Goal: Information Seeking & Learning: Learn about a topic

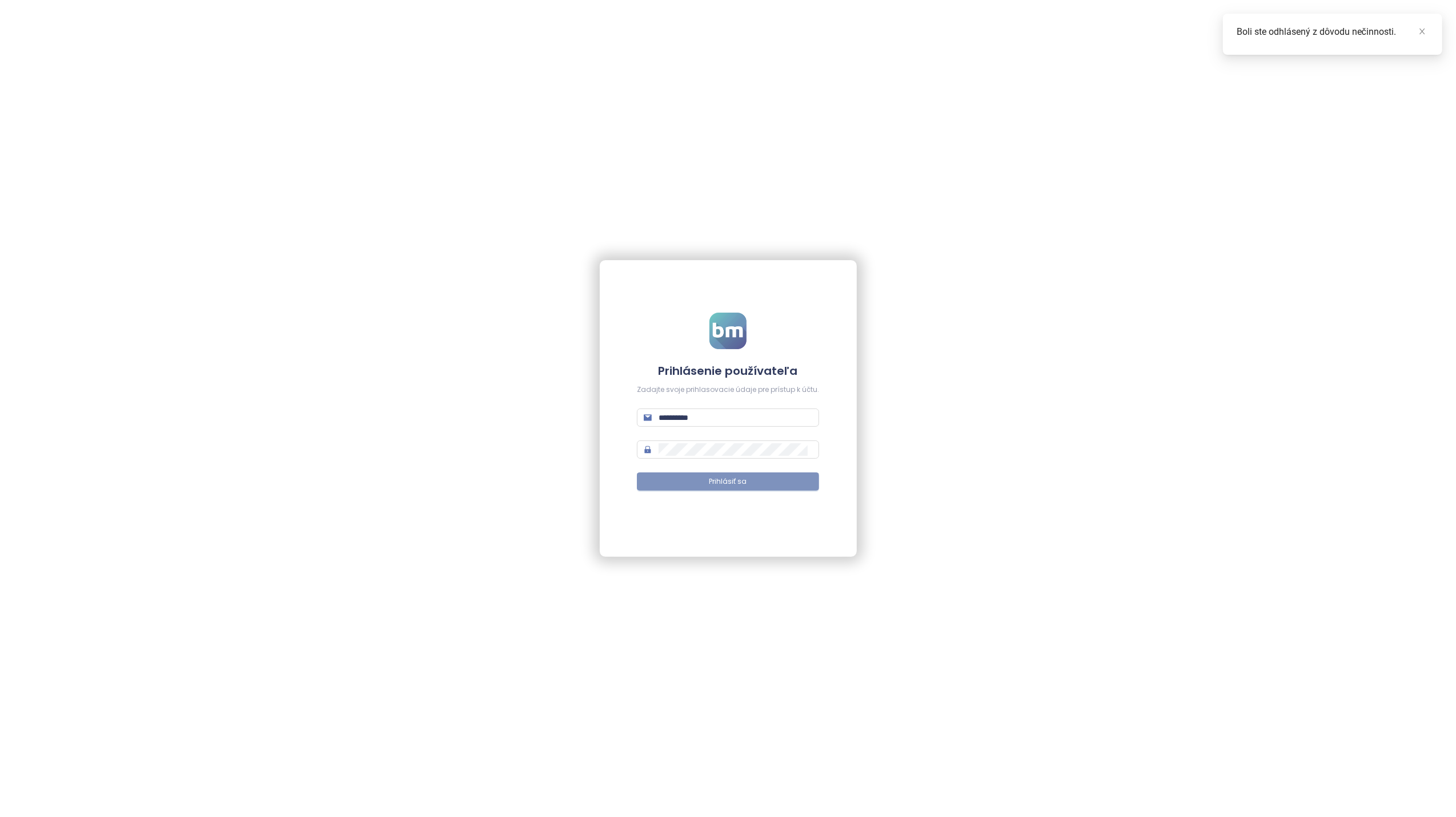
click at [734, 478] on span "Prihlásiť sa" at bounding box center [728, 481] width 38 height 11
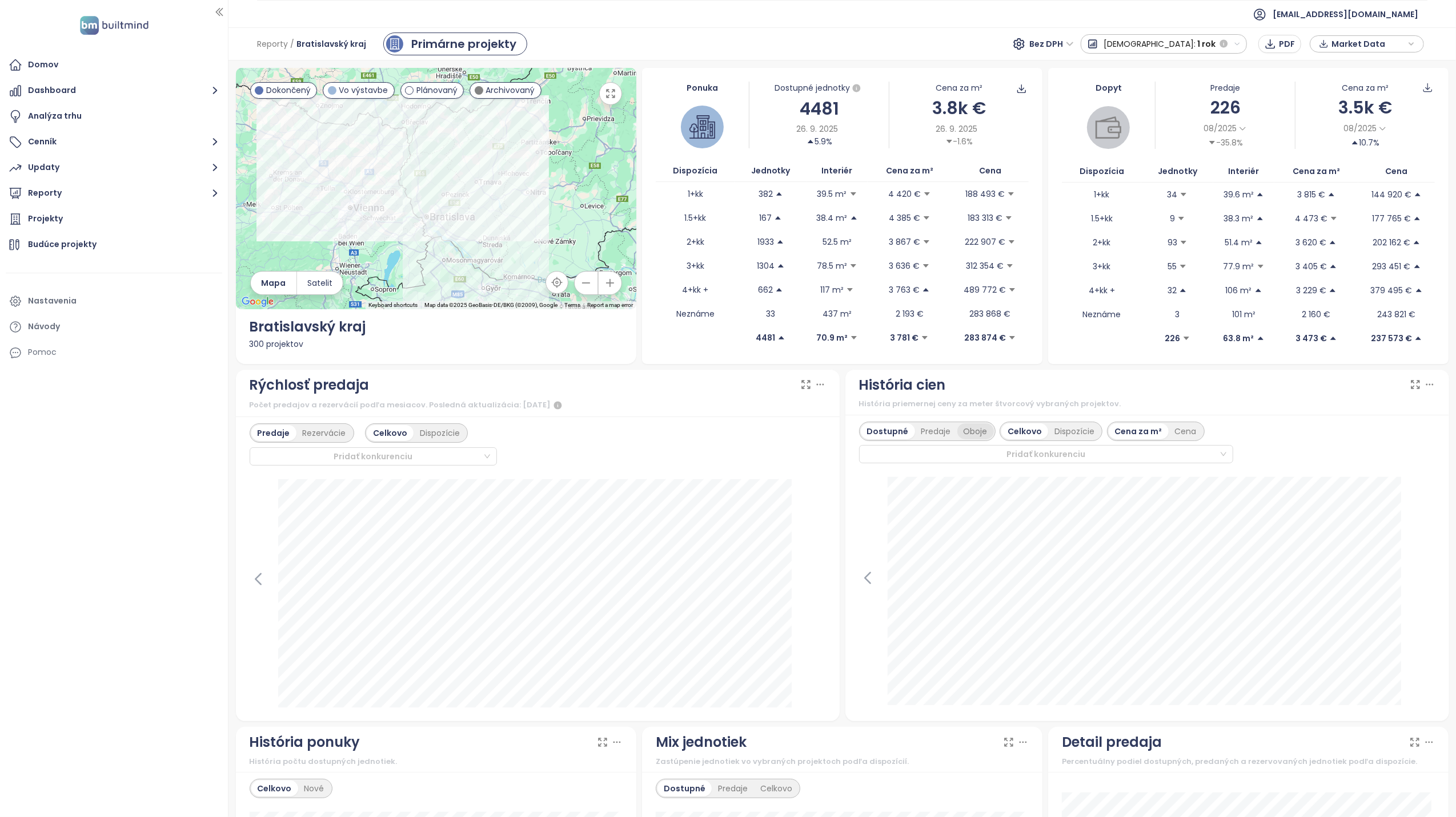
click at [974, 434] on div "Oboje" at bounding box center [975, 432] width 37 height 16
click at [1426, 385] on icon at bounding box center [1429, 385] width 6 height 1
click at [1423, 386] on icon at bounding box center [1429, 385] width 12 height 12
click at [1237, 44] on icon "button" at bounding box center [1237, 44] width 7 height 7
click at [1182, 172] on div "Celé obdobie" at bounding box center [1130, 167] width 100 height 21
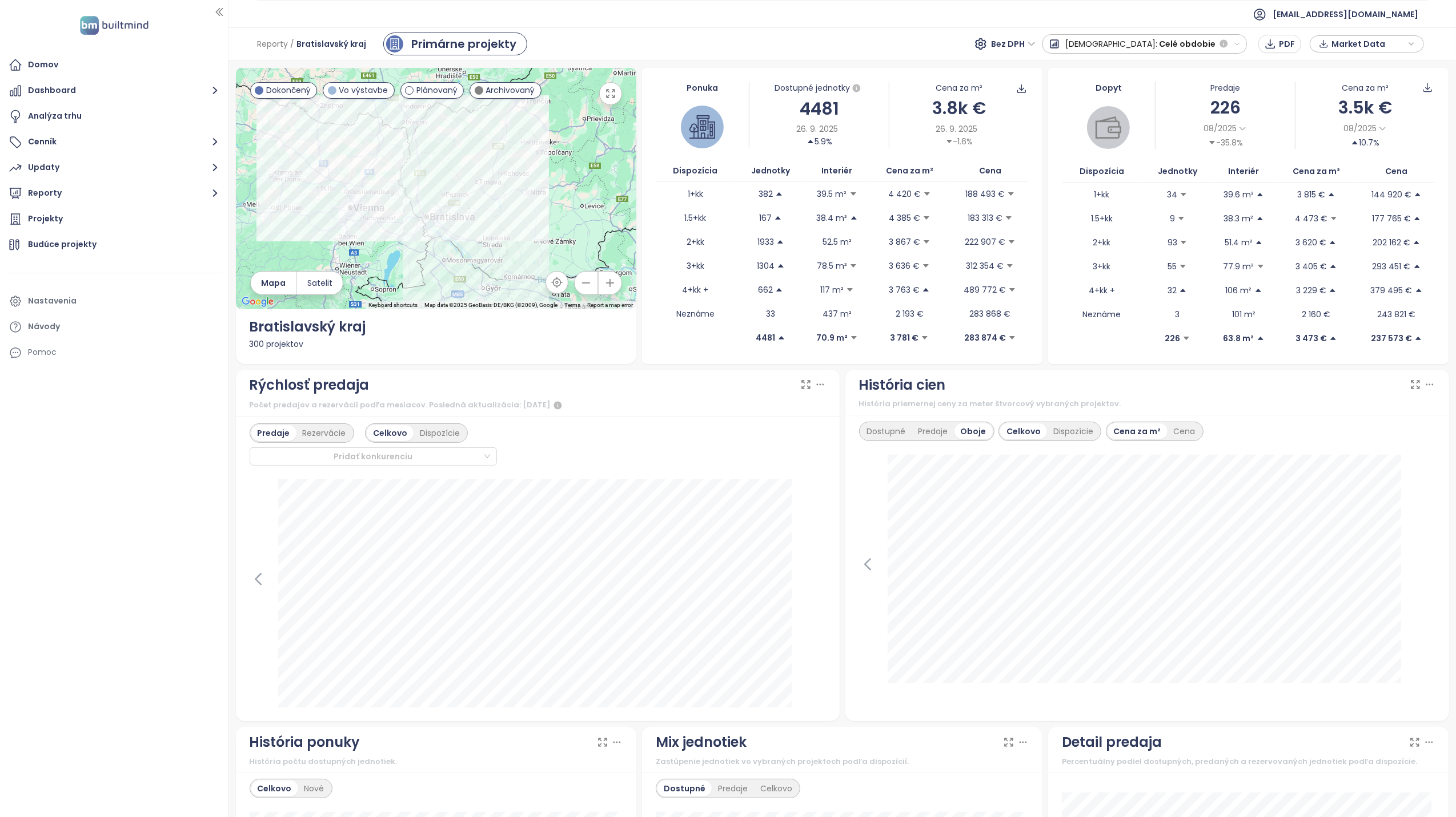
click at [1242, 44] on button "Predaj: Celé obdobie" at bounding box center [1144, 45] width 205 height 20
click at [1132, 66] on div "1 týždeň" at bounding box center [1110, 65] width 136 height 21
click at [1241, 44] on button "[DEMOGRAPHIC_DATA]: 1 týždeň" at bounding box center [1156, 45] width 183 height 20
click at [1165, 166] on div "Celé obdobie" at bounding box center [1122, 167] width 115 height 21
click at [1237, 48] on button "Predaj: Celé obdobie" at bounding box center [1144, 45] width 205 height 20
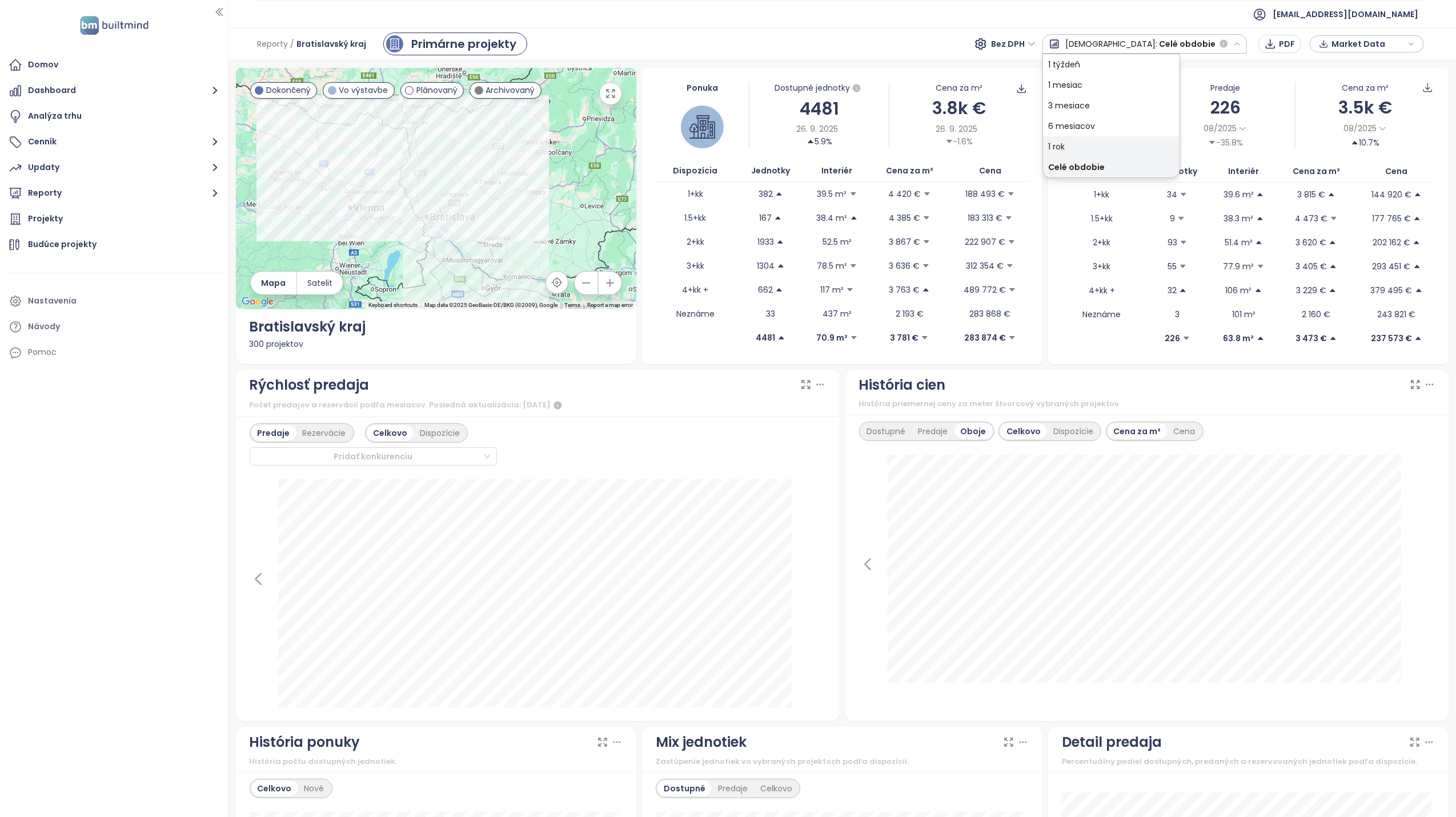
click at [1134, 150] on div "1 rok" at bounding box center [1110, 146] width 136 height 21
click at [1074, 45] on span "Bez DPH" at bounding box center [1052, 44] width 44 height 17
click at [1120, 86] on div "Bez DPH" at bounding box center [1119, 85] width 36 height 13
click at [41, 190] on button "Reporty" at bounding box center [114, 193] width 217 height 23
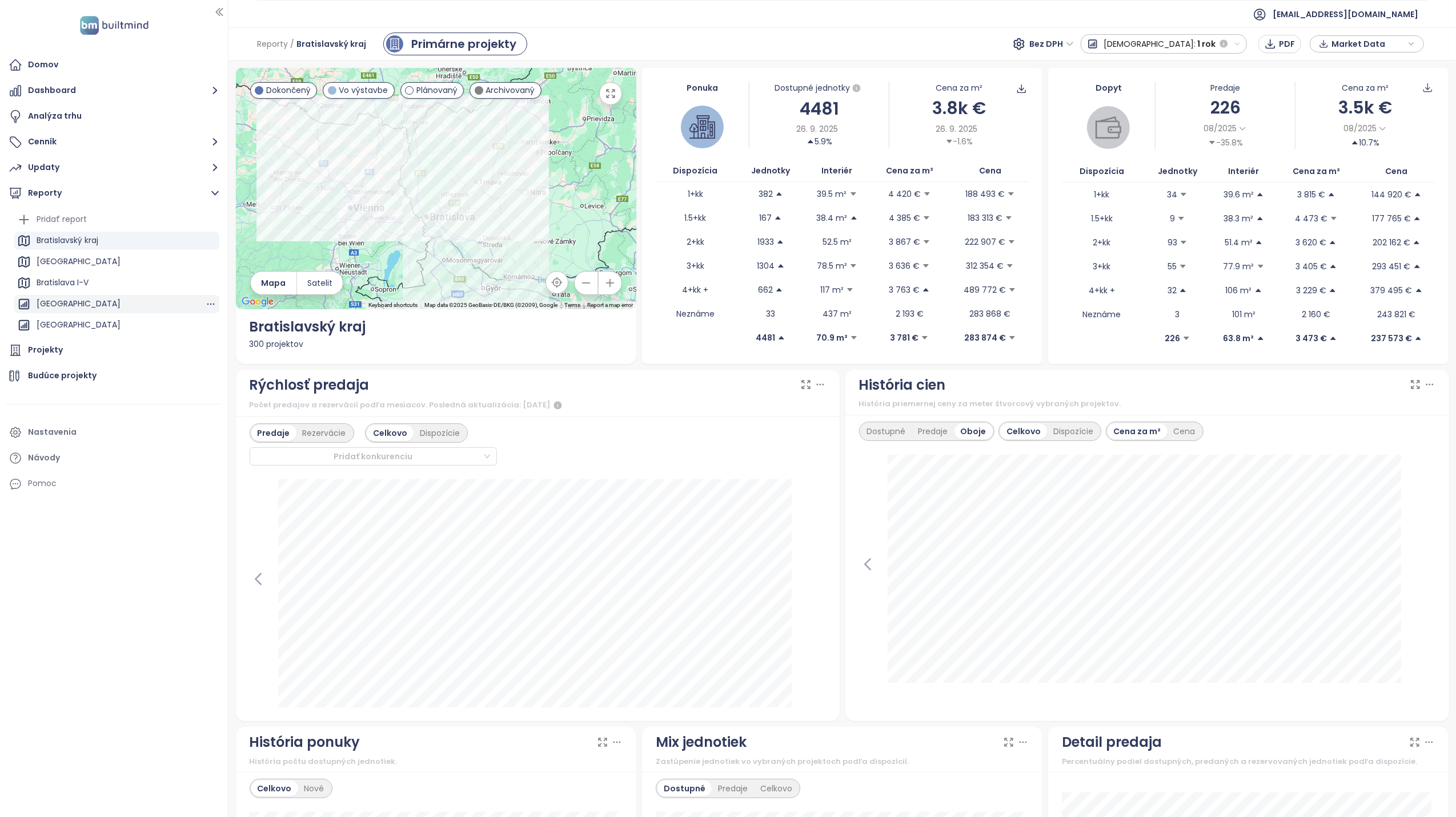
click at [83, 304] on div "[GEOGRAPHIC_DATA]" at bounding box center [78, 304] width 84 height 14
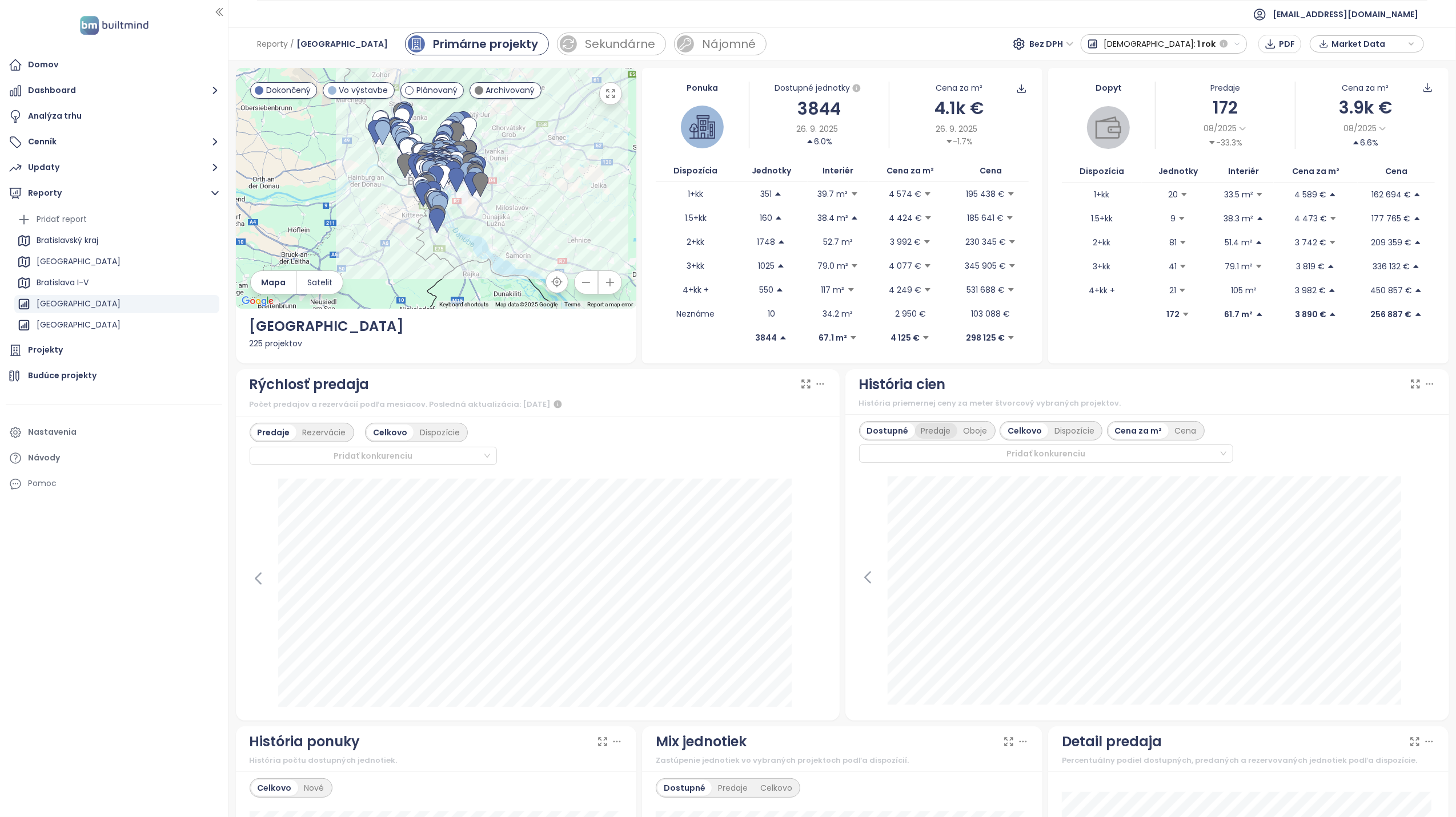
click at [928, 434] on div "Predaje" at bounding box center [936, 431] width 43 height 16
click at [973, 434] on div "Oboje" at bounding box center [975, 431] width 37 height 16
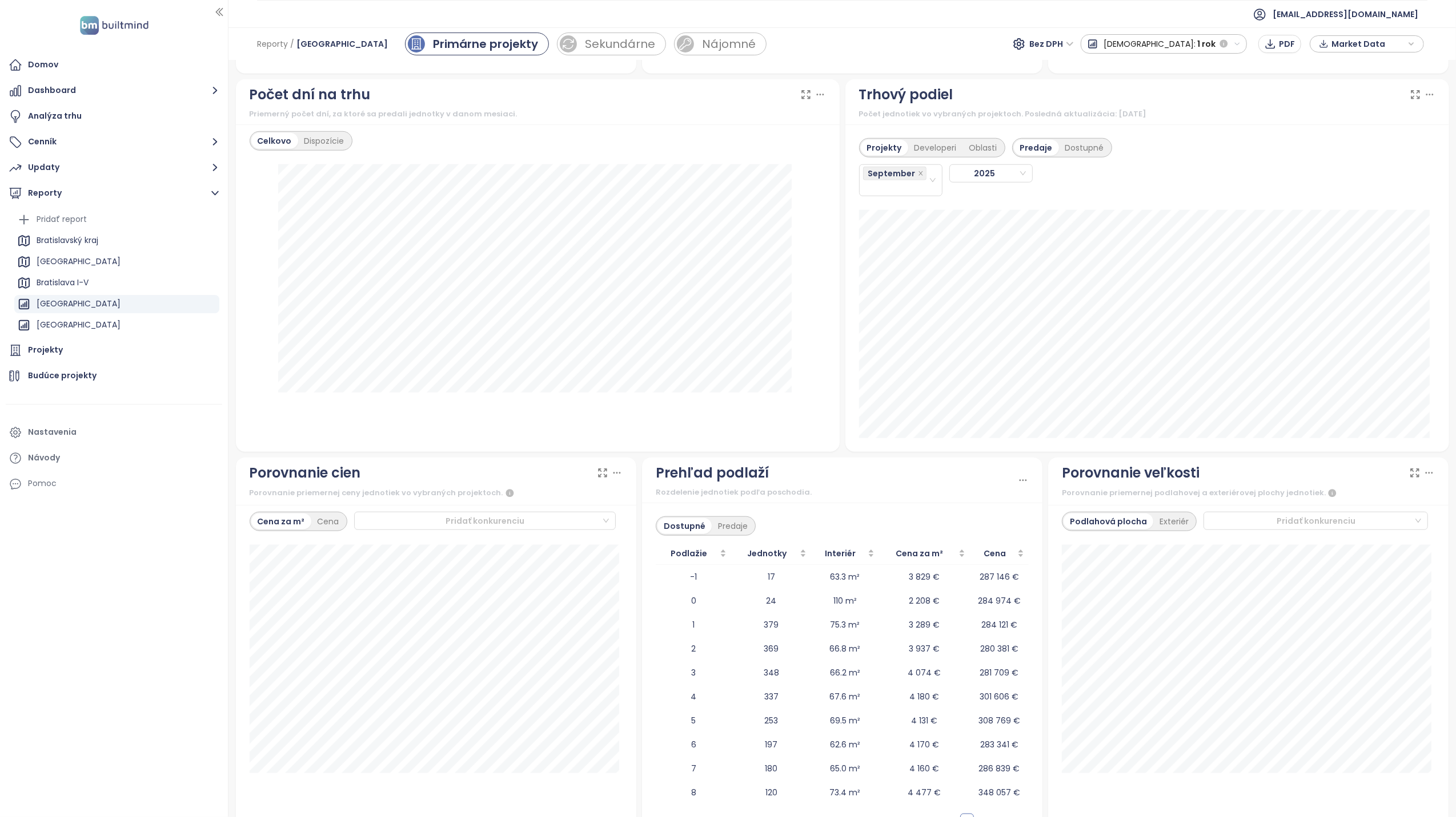
scroll to position [1023, 0]
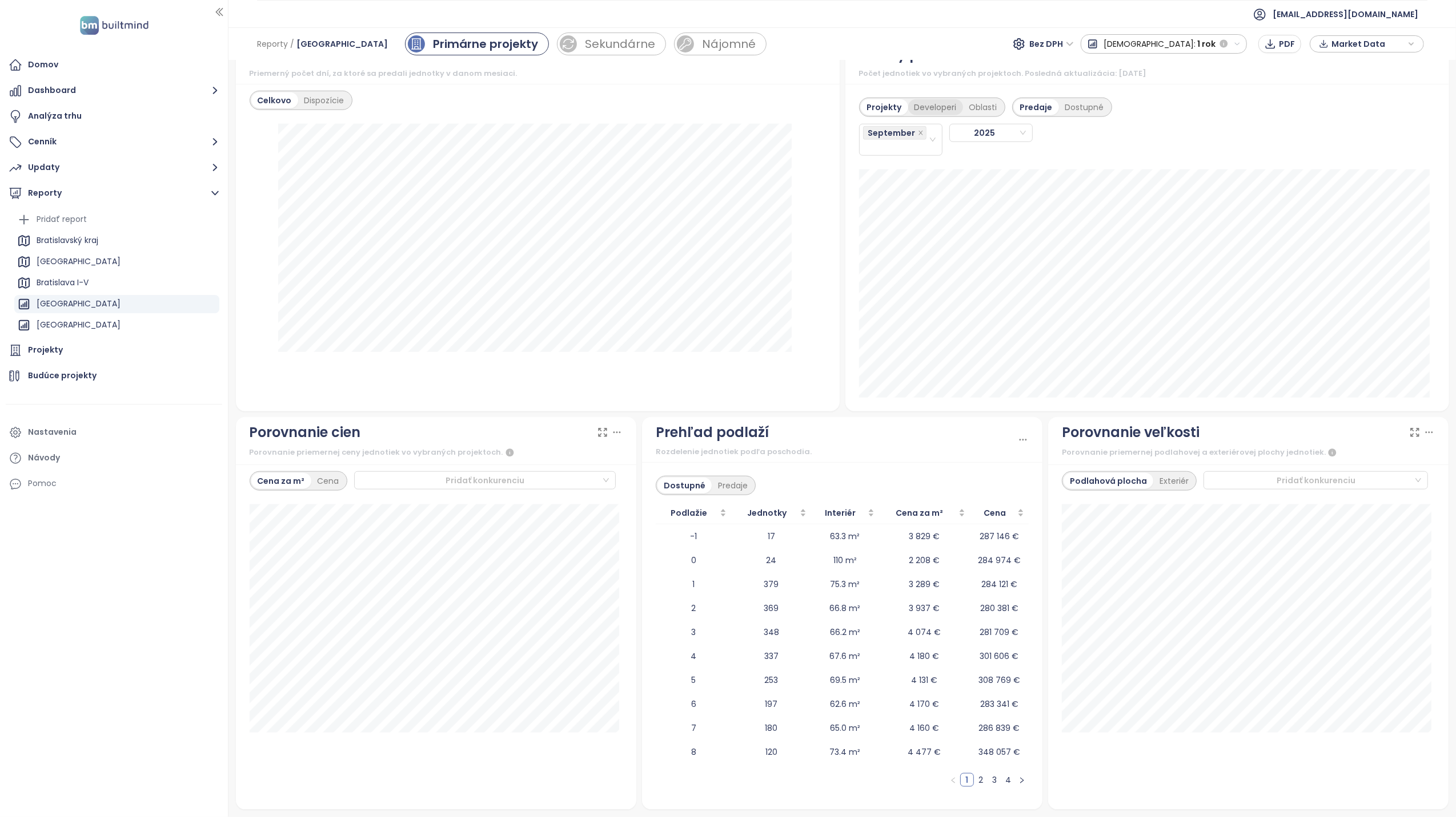
click at [938, 105] on div "Developeri" at bounding box center [935, 107] width 55 height 16
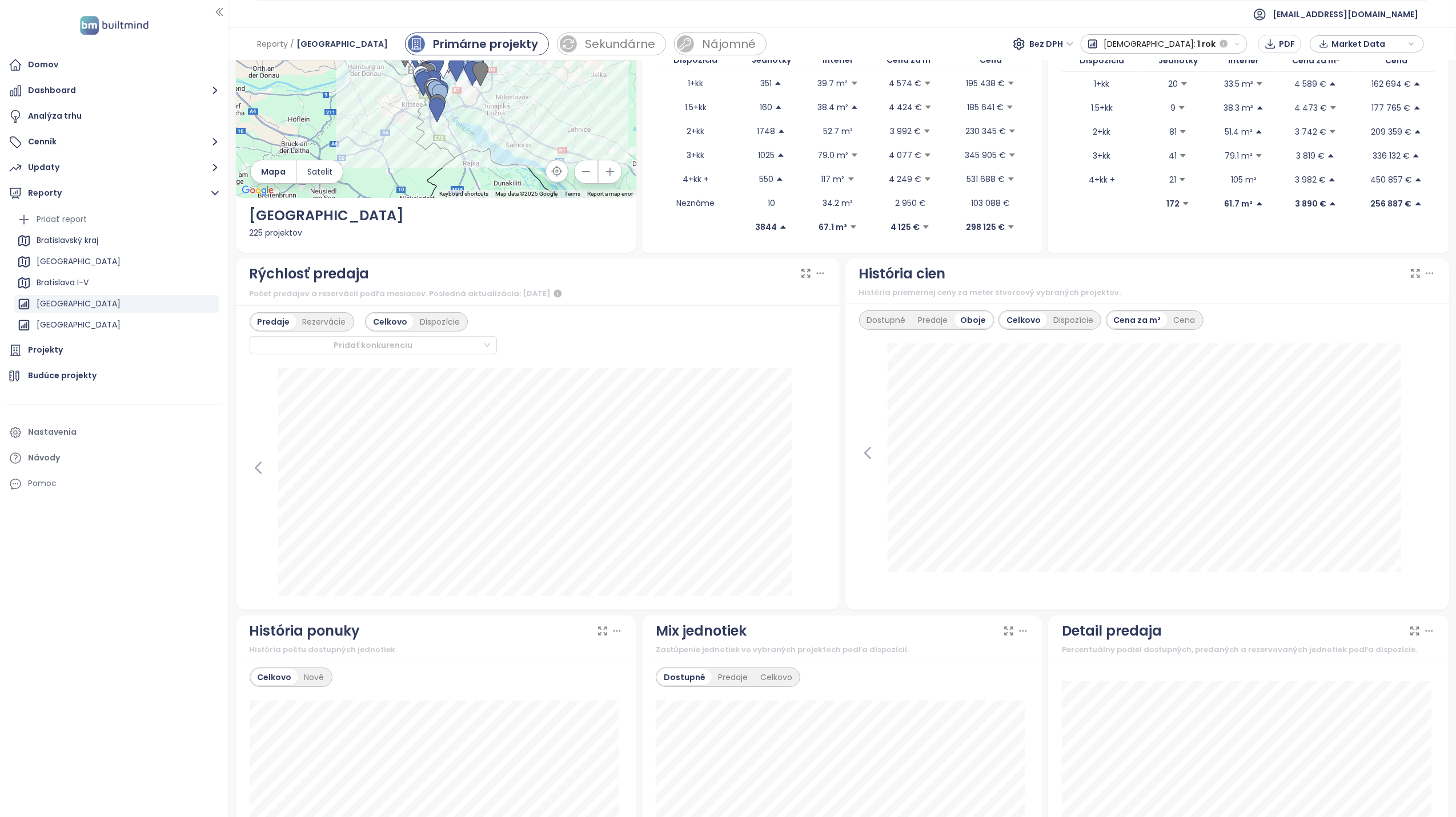
scroll to position [0, 0]
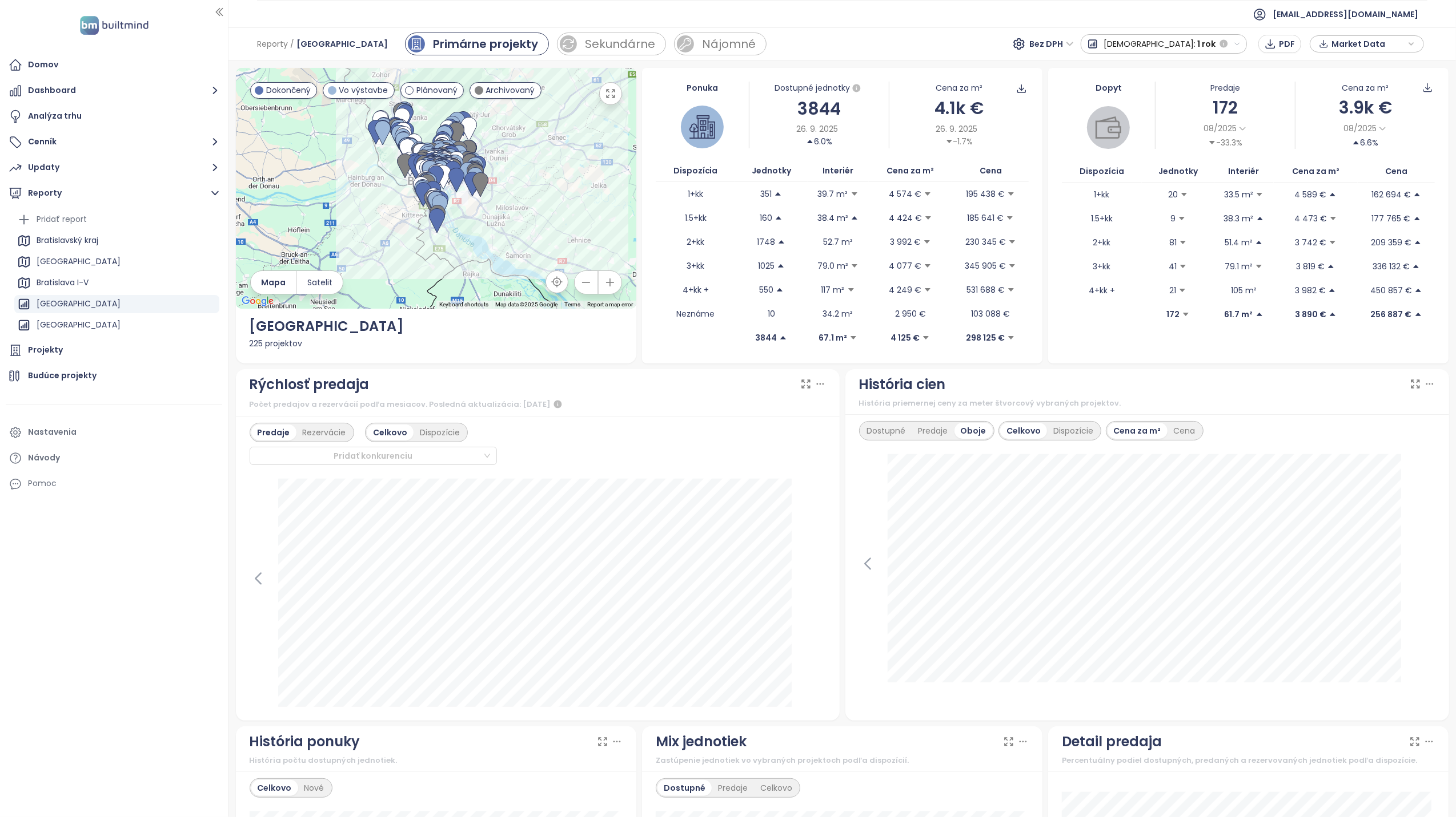
click at [1413, 47] on icon "button" at bounding box center [1410, 44] width 7 height 17
click at [1003, 40] on div "Reporty / [GEOGRAPHIC_DATA] Primárne projekty Sekundárne Nájomné Bez DPH Predaj…" at bounding box center [842, 44] width 1228 height 33
click at [920, 41] on div "Reporty / [GEOGRAPHIC_DATA] Primárne projekty Sekundárne Nájomné Bez DPH Predaj…" at bounding box center [842, 44] width 1228 height 33
